Goal: Task Accomplishment & Management: Manage account settings

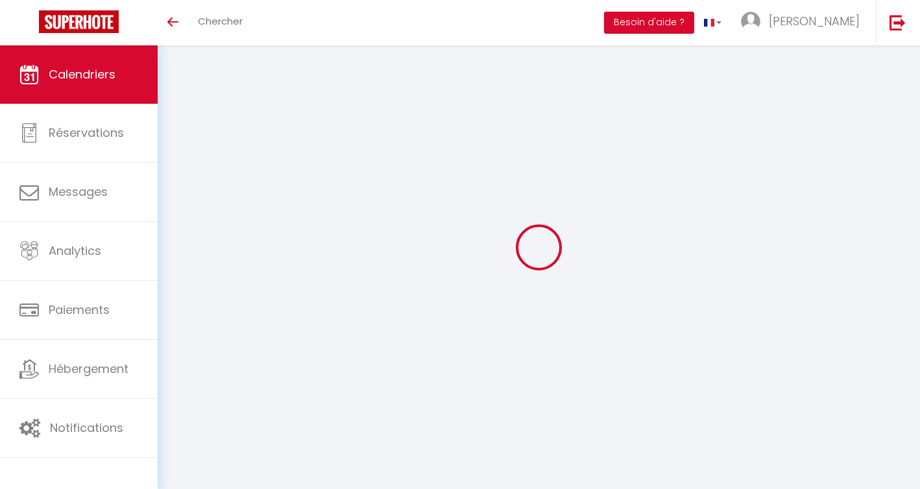
select select
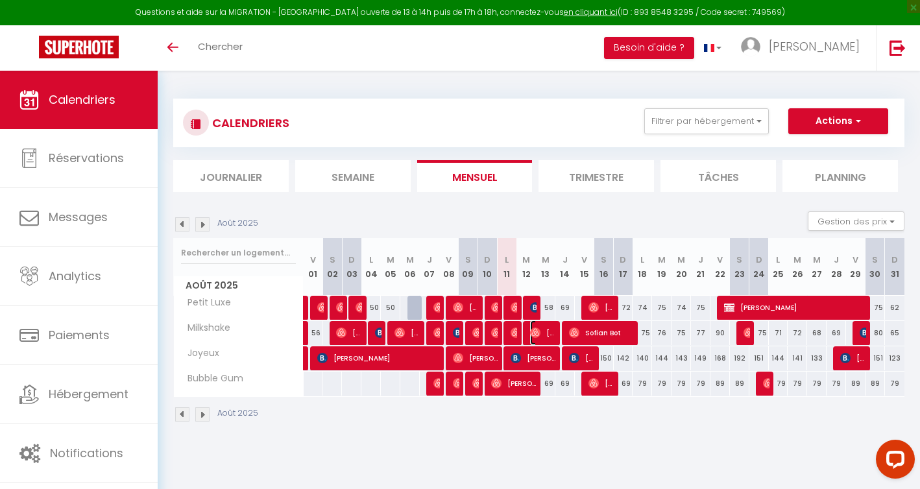
click at [543, 333] on span "[PERSON_NAME]" at bounding box center [543, 333] width 26 height 25
select select "OK"
select select "0"
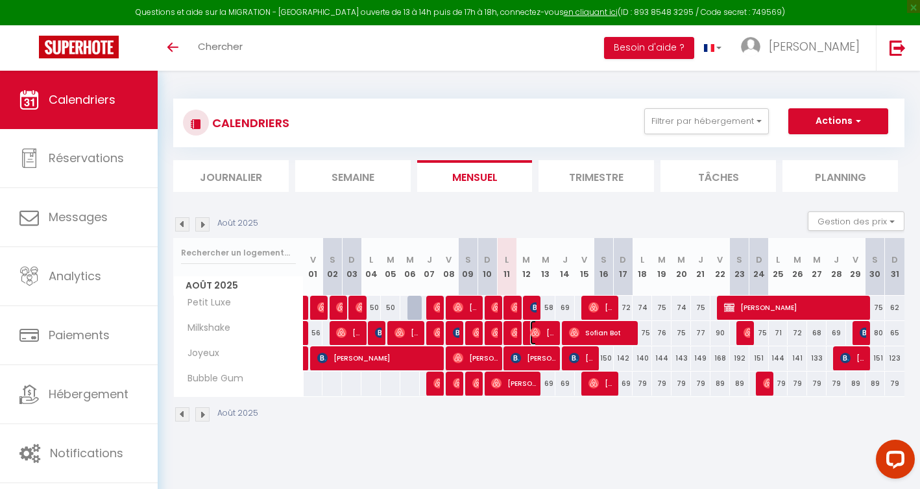
select select "1"
select select
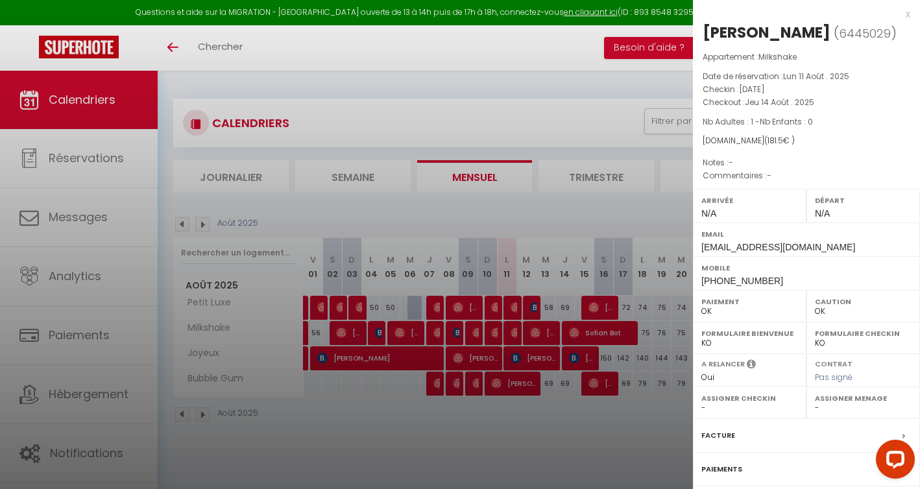
drag, startPoint x: 826, startPoint y: 34, endPoint x: 706, endPoint y: 33, distance: 120.0
click at [706, 33] on div "[PERSON_NAME]" at bounding box center [767, 32] width 128 height 21
copy div "[PERSON_NAME]"
